Goal: Information Seeking & Learning: Learn about a topic

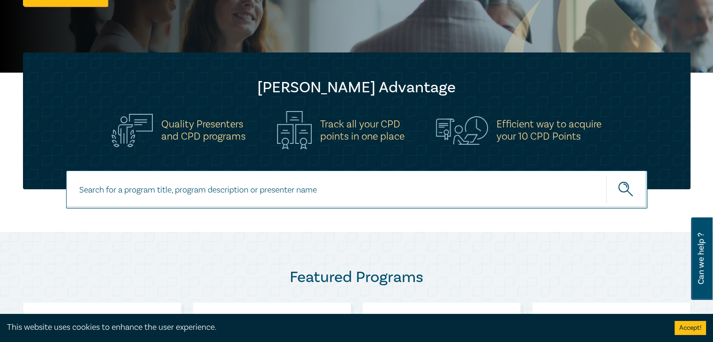
scroll to position [244, 0]
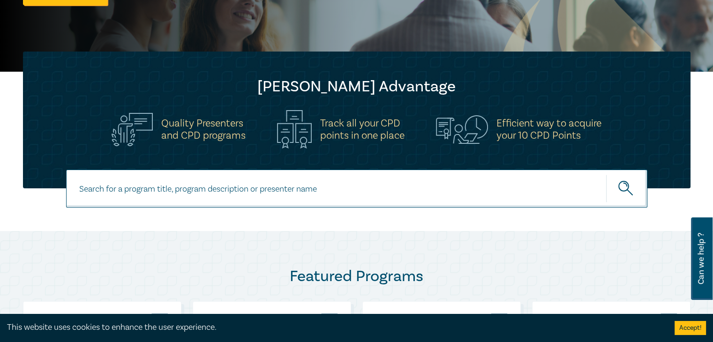
click at [96, 185] on input at bounding box center [356, 189] width 581 height 38
type input "plain english"
click at [606, 174] on button "submit" at bounding box center [626, 188] width 41 height 29
